Goal: Task Accomplishment & Management: Use online tool/utility

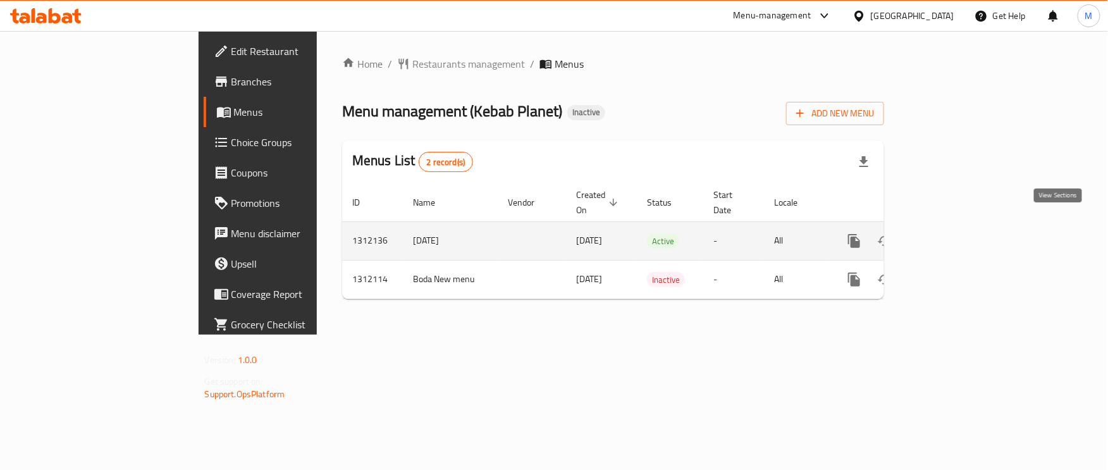
click at [953, 233] on icon "enhanced table" at bounding box center [945, 240] width 15 height 15
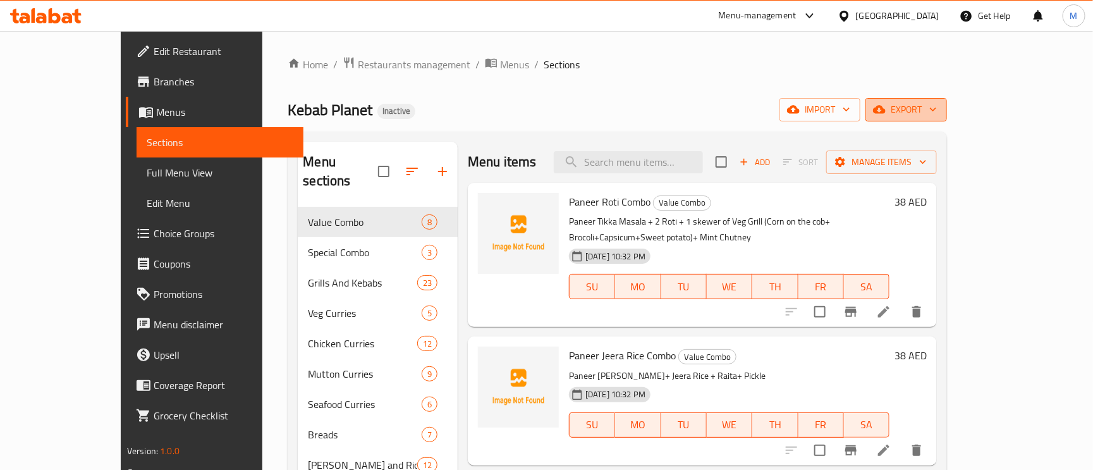
click at [937, 110] on span "export" at bounding box center [906, 110] width 61 height 16
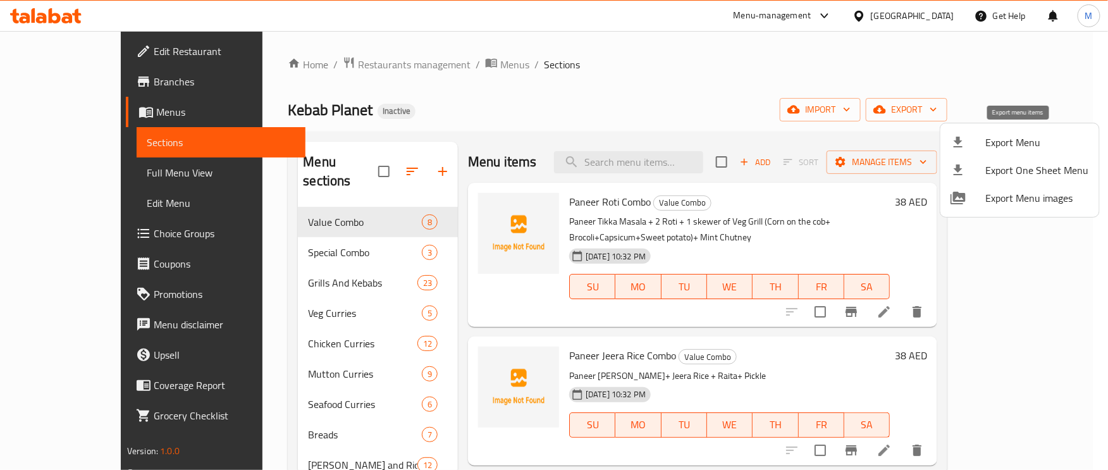
click at [971, 138] on div at bounding box center [967, 142] width 35 height 15
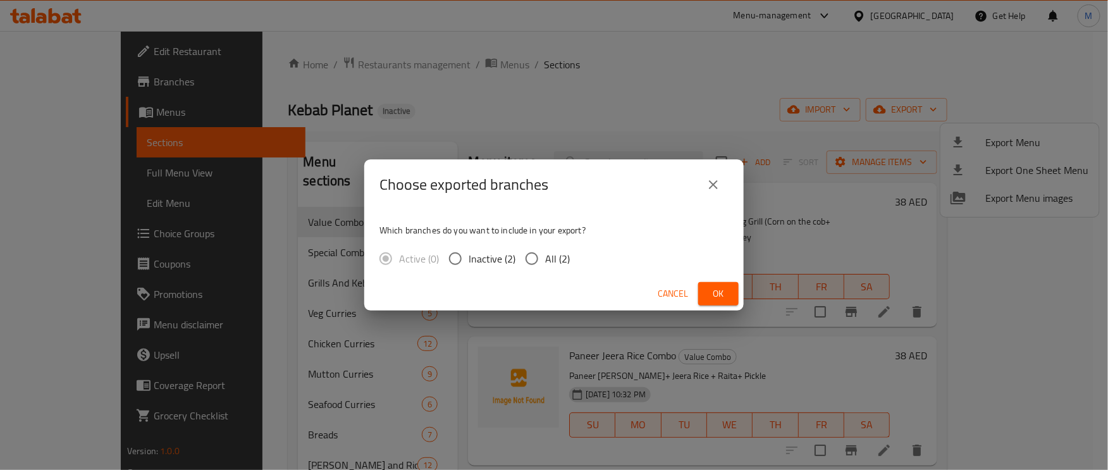
click at [522, 264] on input "All (2)" at bounding box center [532, 258] width 27 height 27
radio input "true"
click at [717, 291] on span "Ok" at bounding box center [718, 294] width 20 height 16
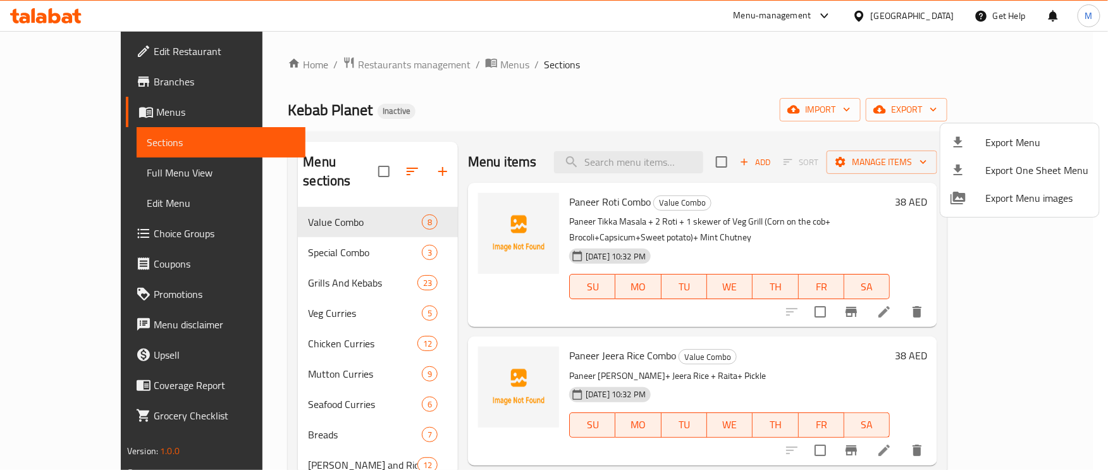
click at [723, 89] on div at bounding box center [554, 235] width 1108 height 470
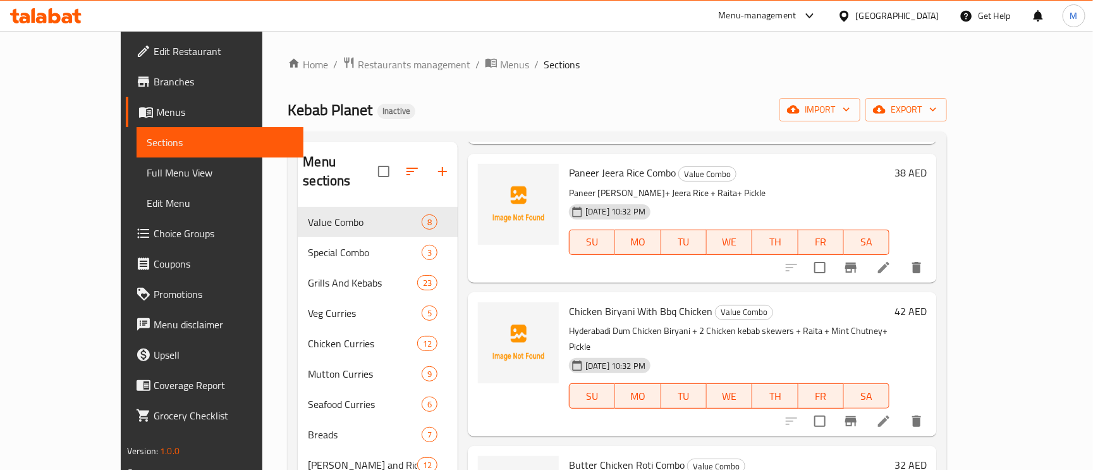
scroll to position [379, 0]
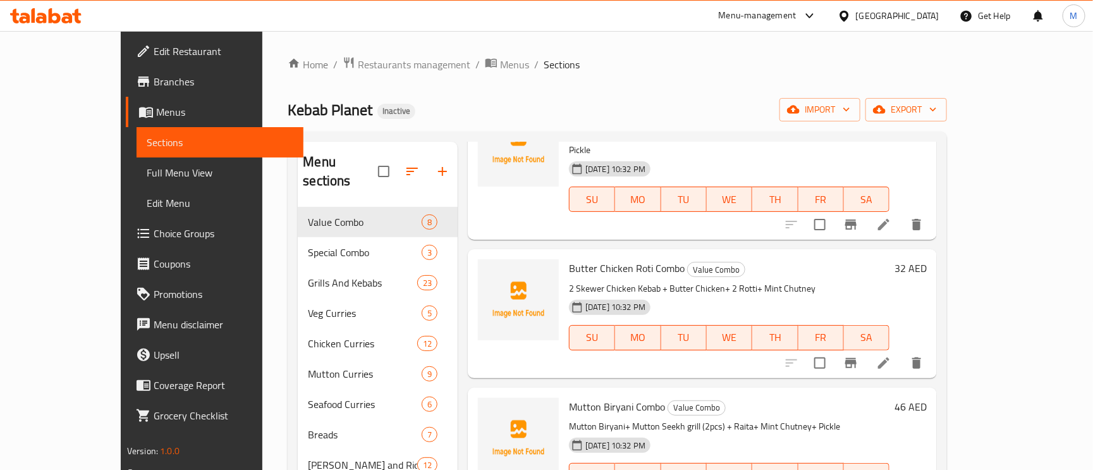
click at [137, 183] on link "Full Menu View" at bounding box center [220, 172] width 167 height 30
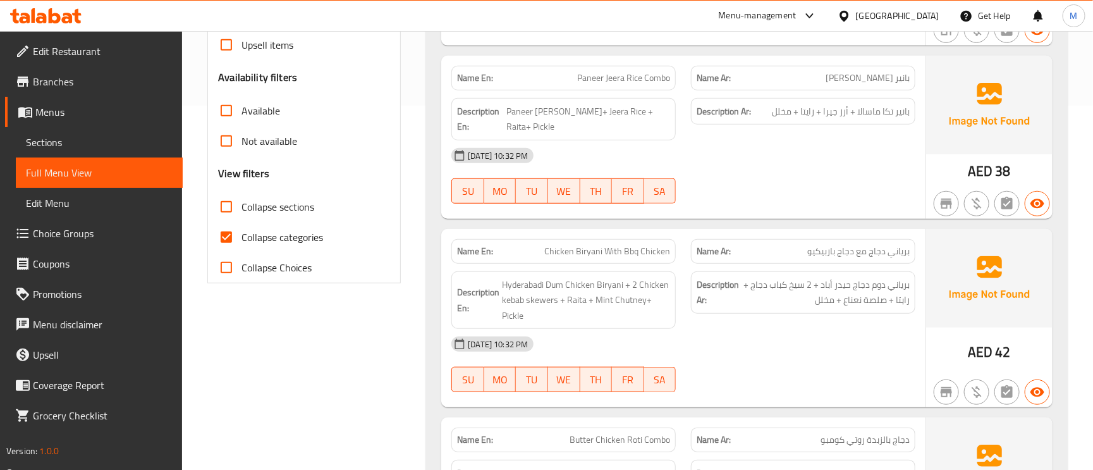
scroll to position [379, 0]
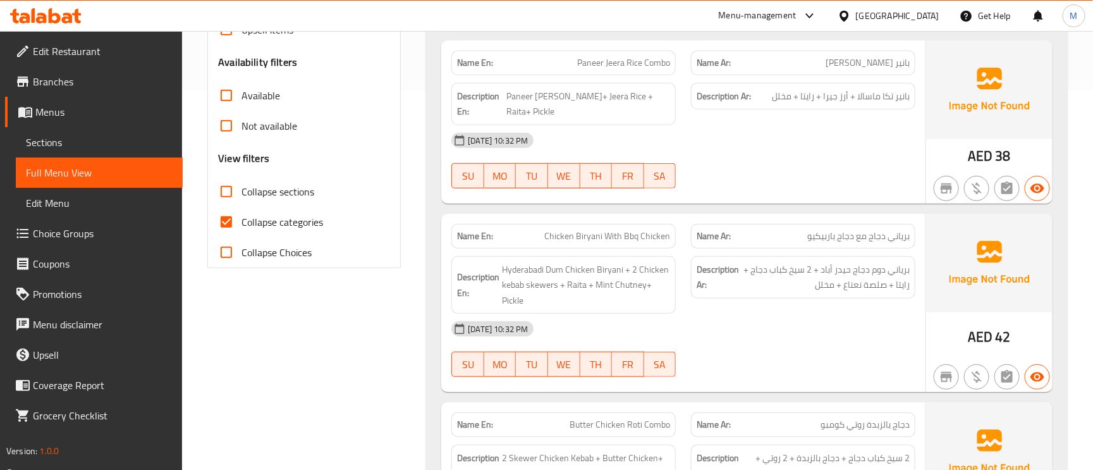
click at [248, 216] on span "Collapse categories" at bounding box center [283, 221] width 82 height 15
click at [242, 216] on input "Collapse categories" at bounding box center [226, 222] width 30 height 30
checkbox input "false"
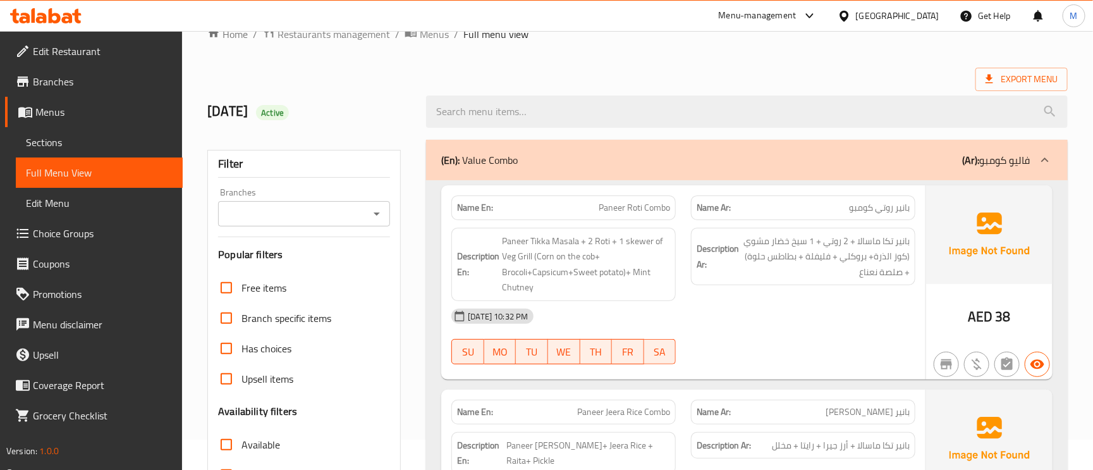
scroll to position [0, 0]
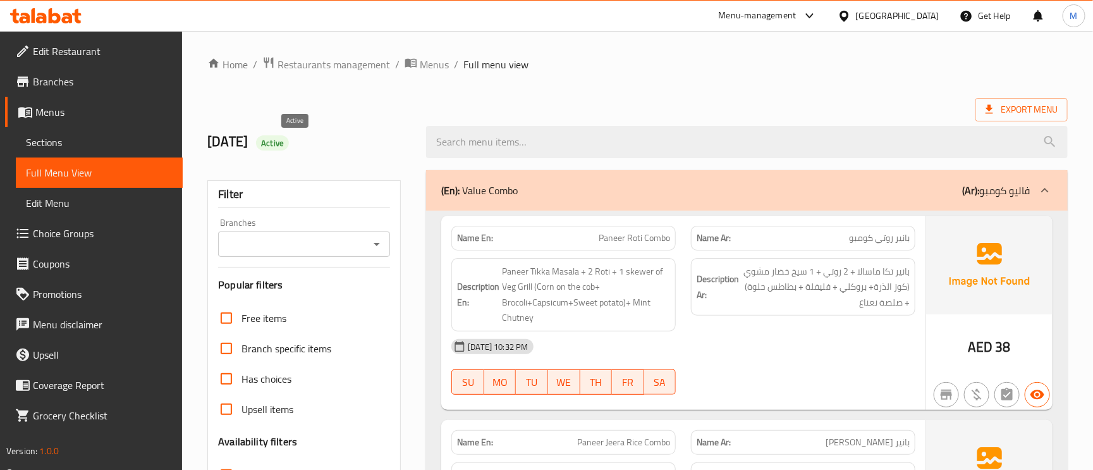
click at [289, 144] on span "Active" at bounding box center [272, 143] width 33 height 12
copy span "Active"
